Goal: Navigation & Orientation: Find specific page/section

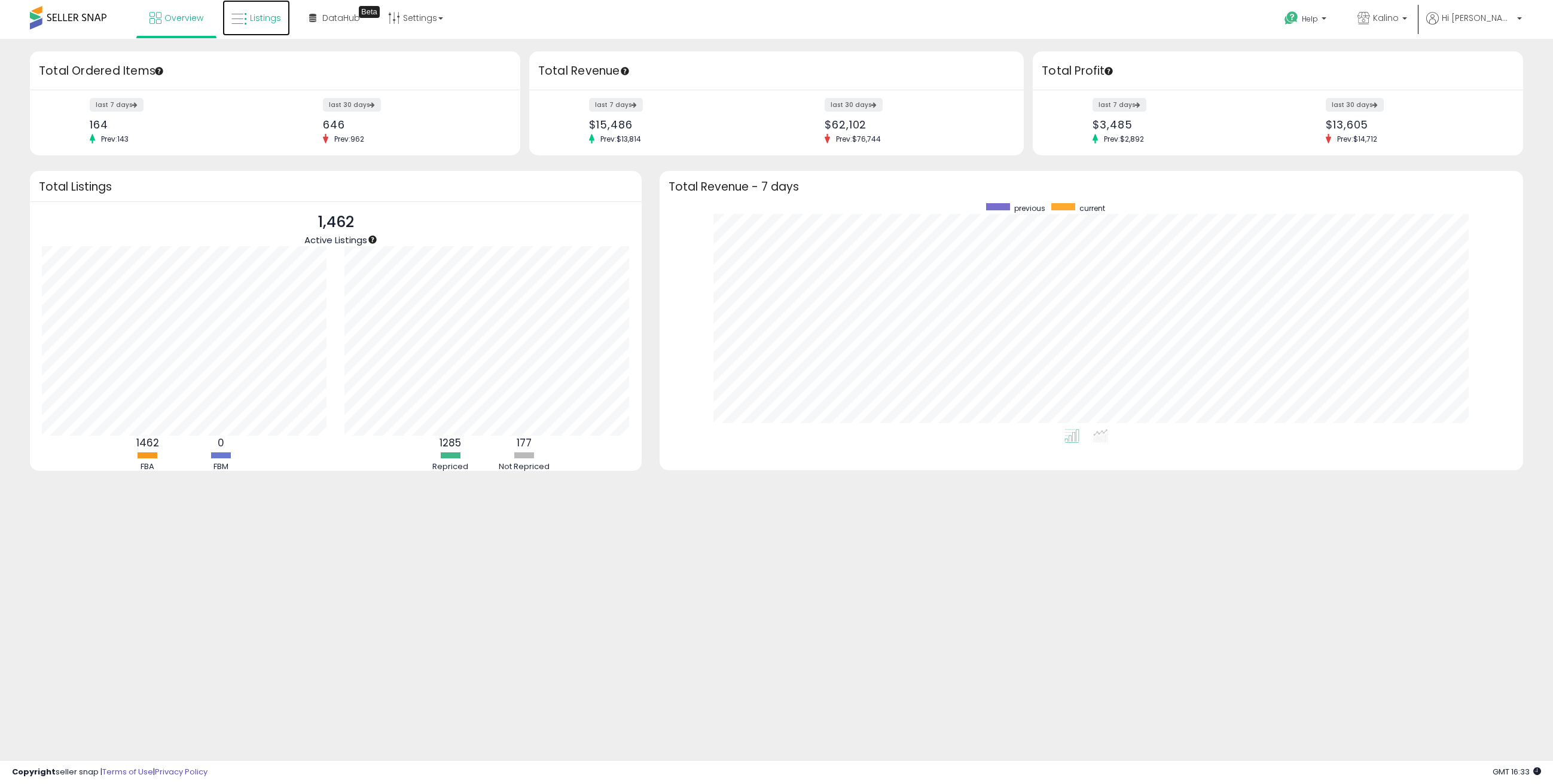
click at [272, 32] on link "Listings" at bounding box center [256, 18] width 68 height 36
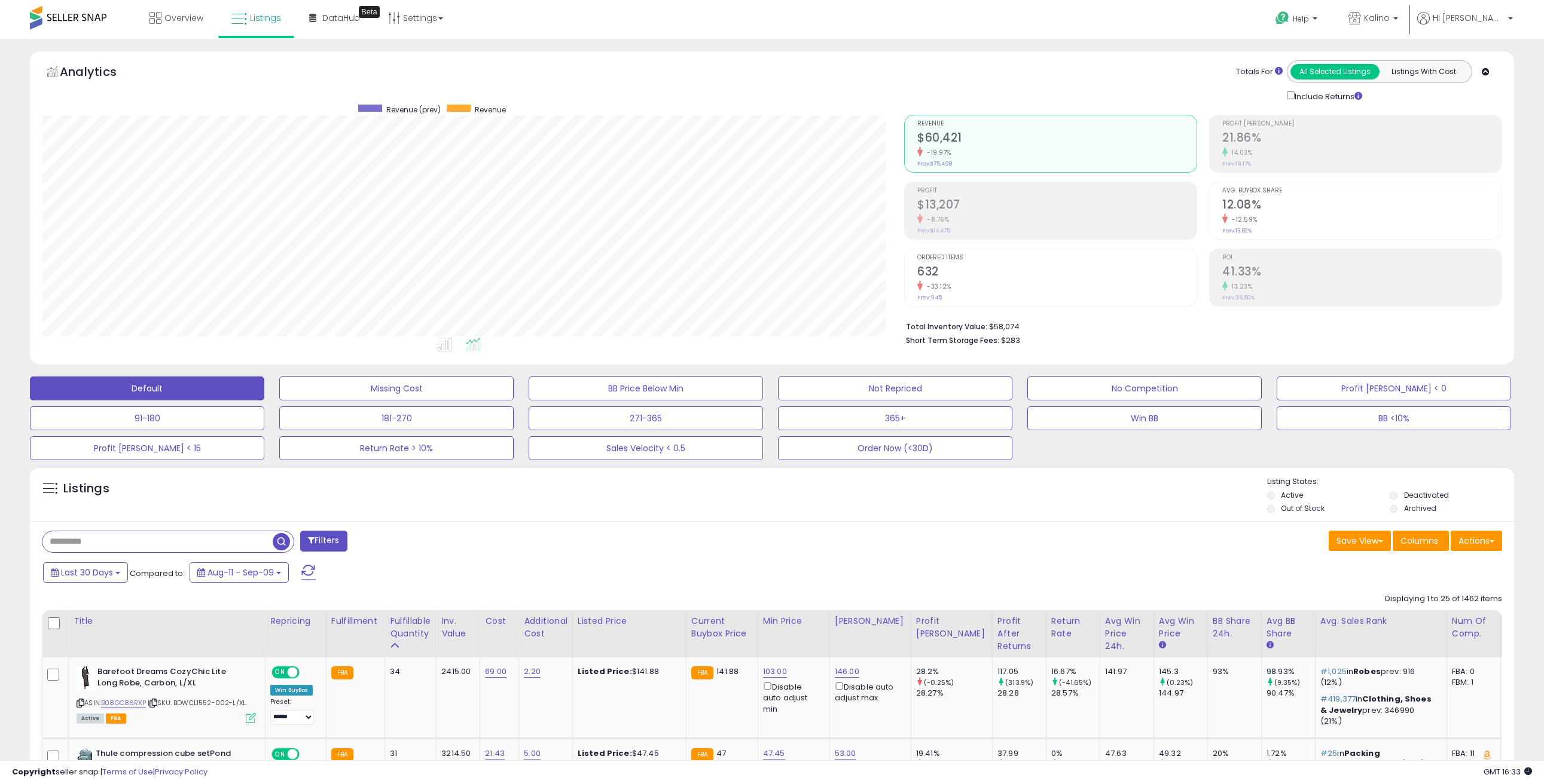
scroll to position [245, 863]
click at [528, 492] on div "Listings" at bounding box center [772, 497] width 1484 height 40
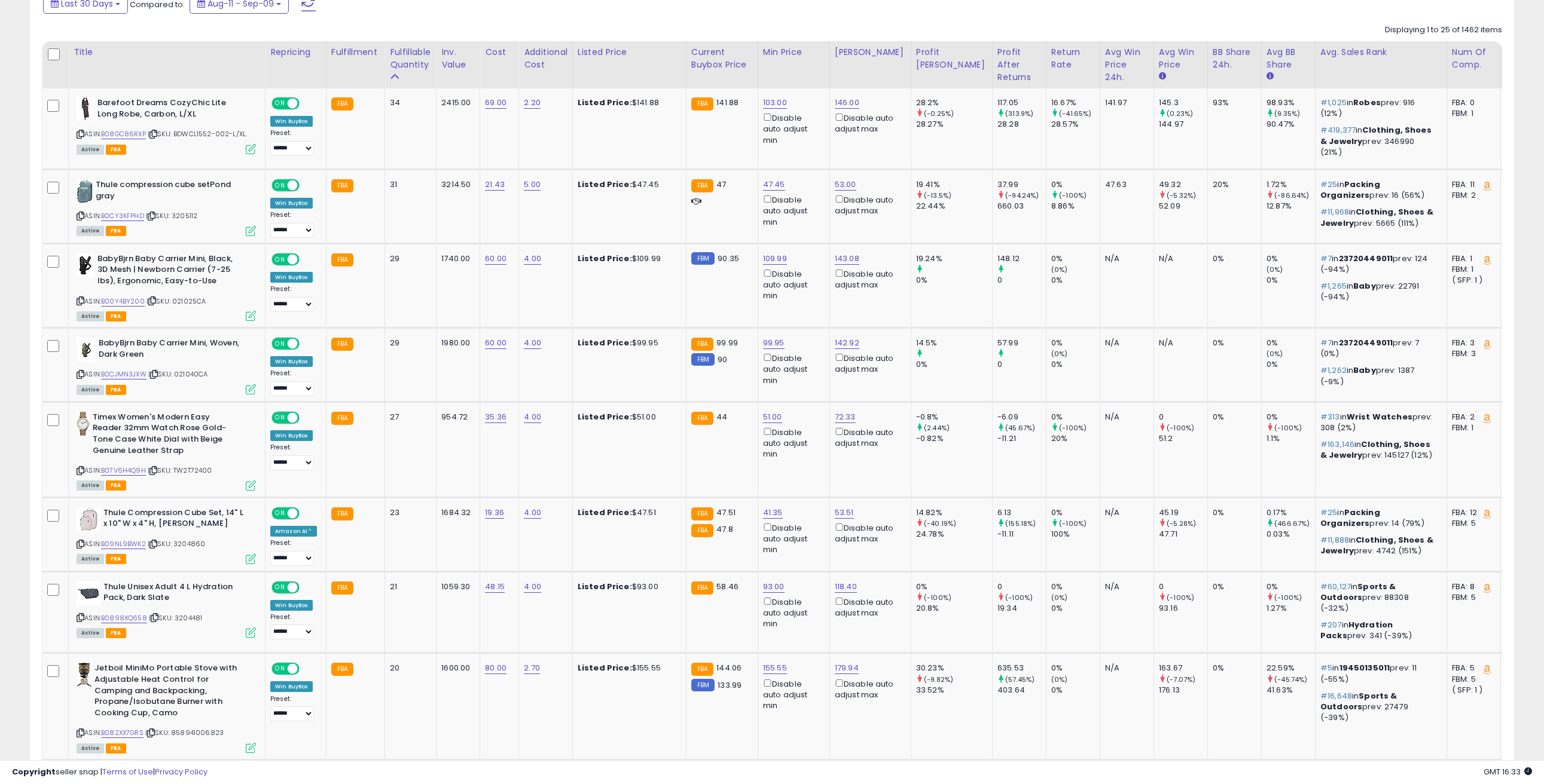
scroll to position [598, 0]
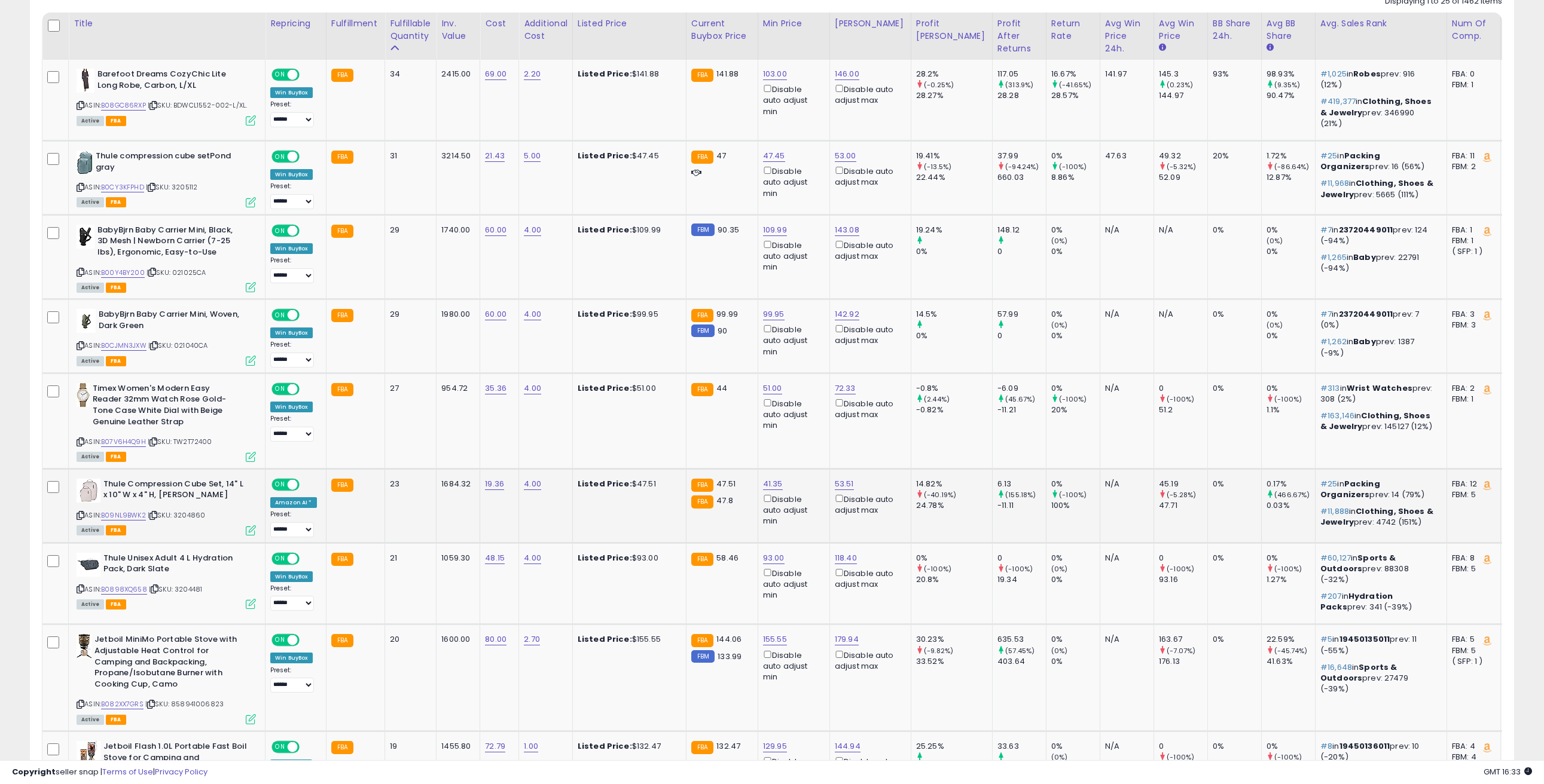
click at [538, 512] on td "4.00" at bounding box center [545, 505] width 54 height 74
